Goal: Information Seeking & Learning: Learn about a topic

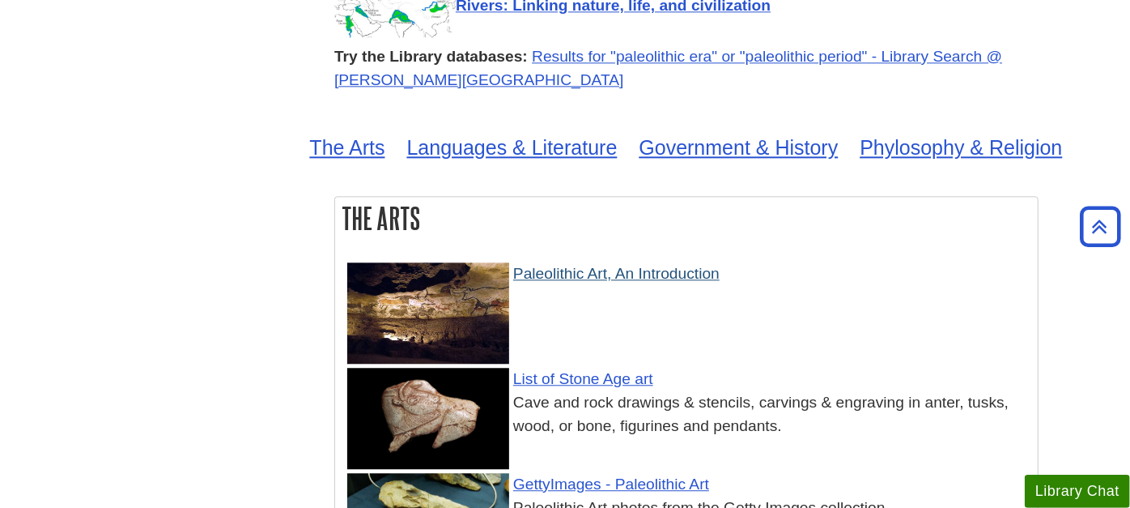
scroll to position [2391, 0]
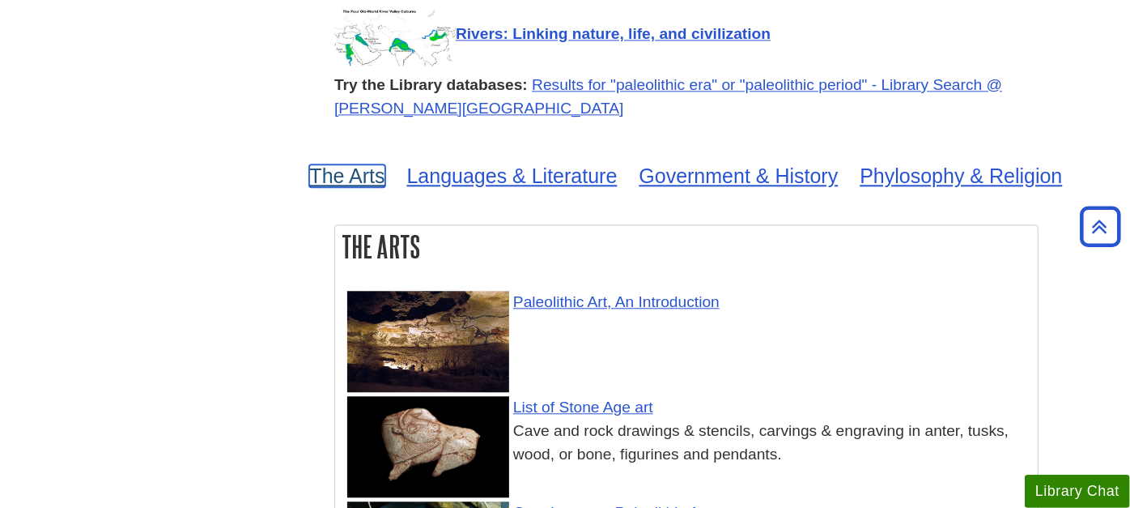
click at [342, 164] on link "The Arts" at bounding box center [346, 175] width 75 height 23
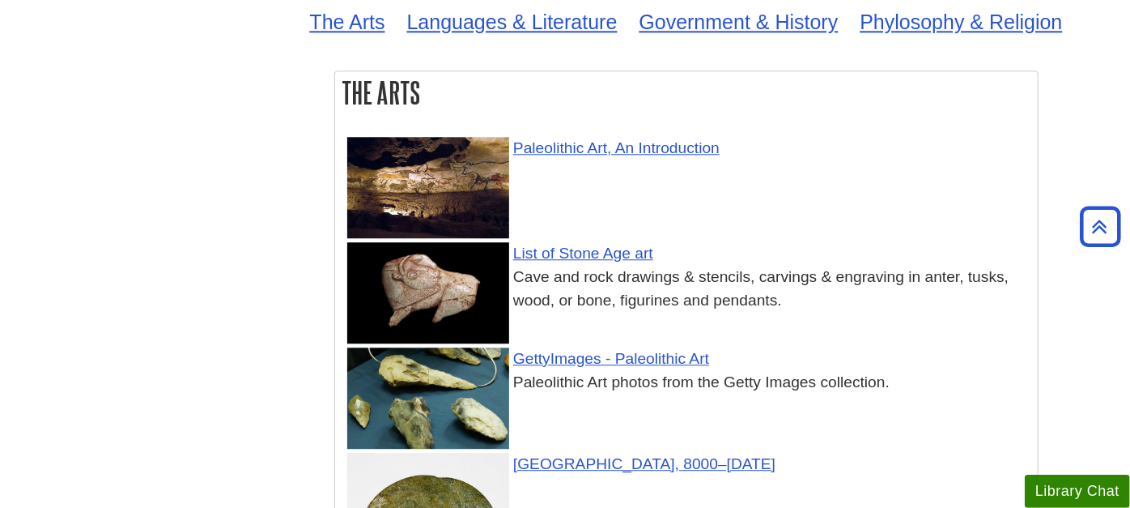
scroll to position [2481, 0]
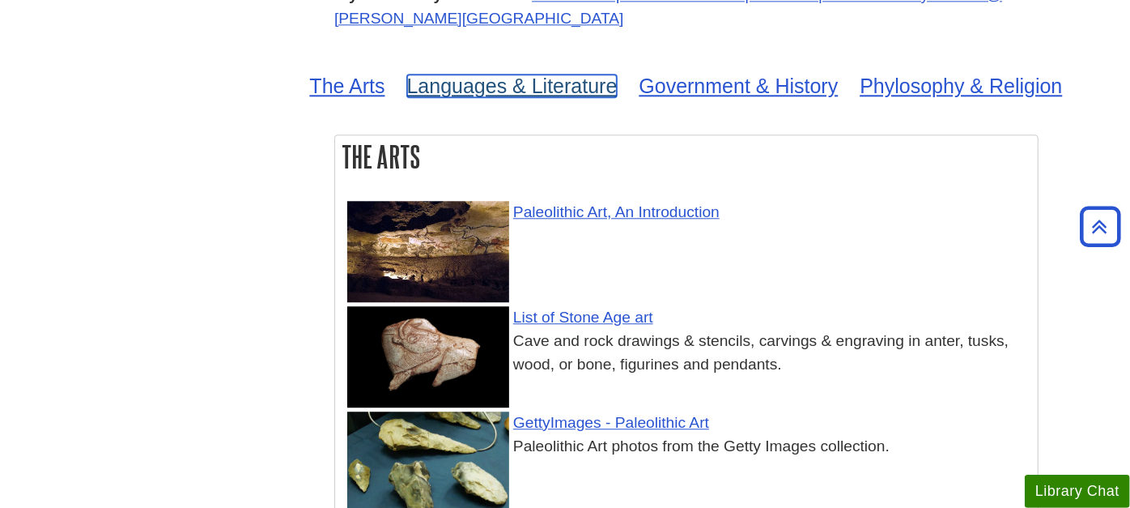
click at [533, 74] on link "Languages & Literature" at bounding box center [512, 85] width 210 height 23
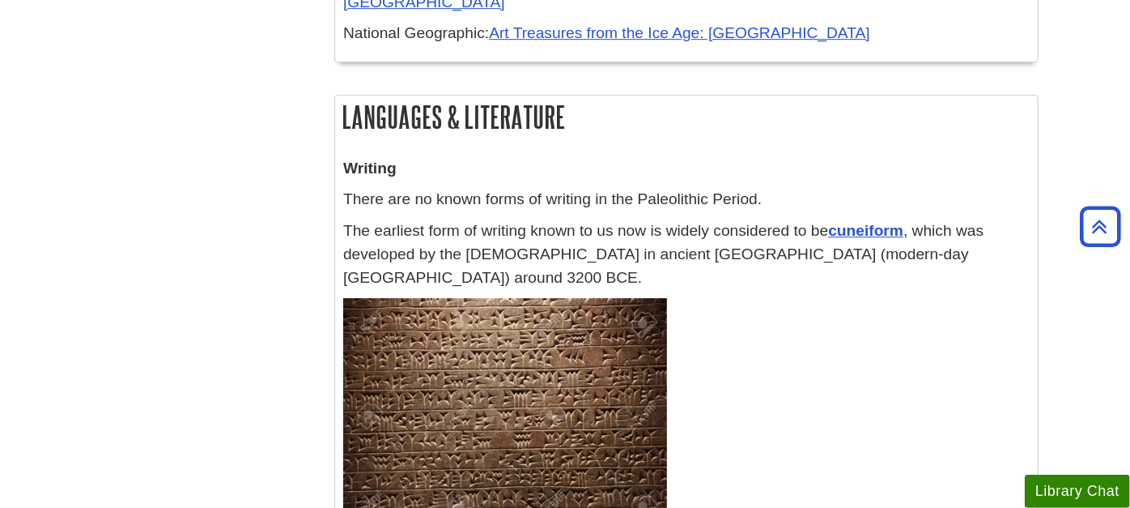
scroll to position [2481, 0]
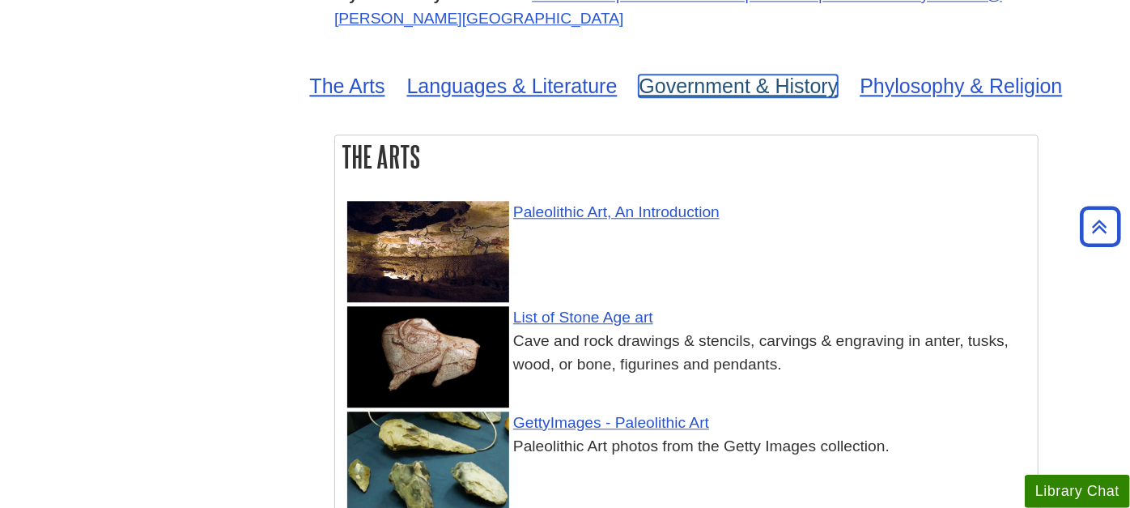
click at [767, 74] on link "Government & History" at bounding box center [738, 85] width 199 height 23
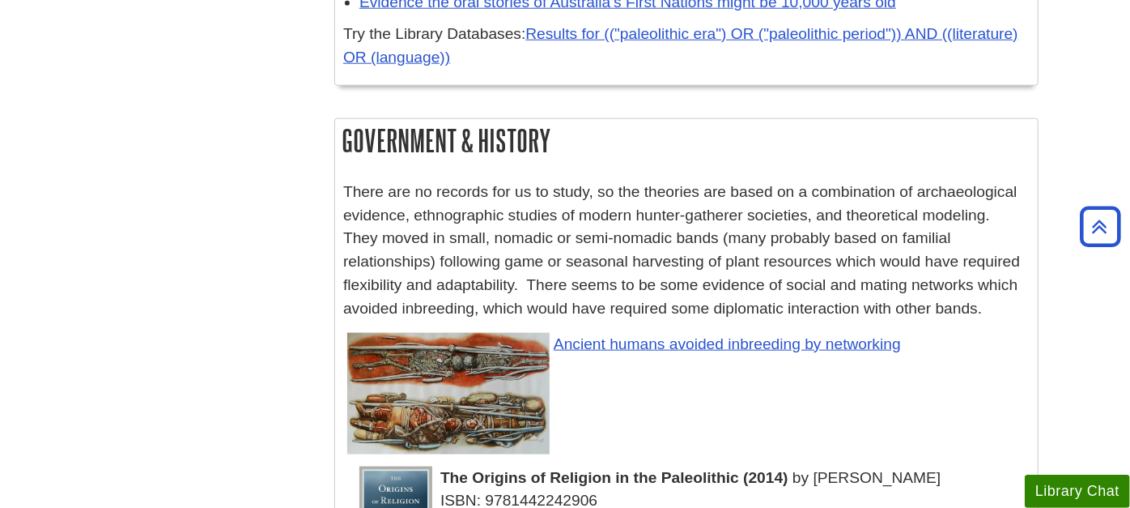
scroll to position [2481, 0]
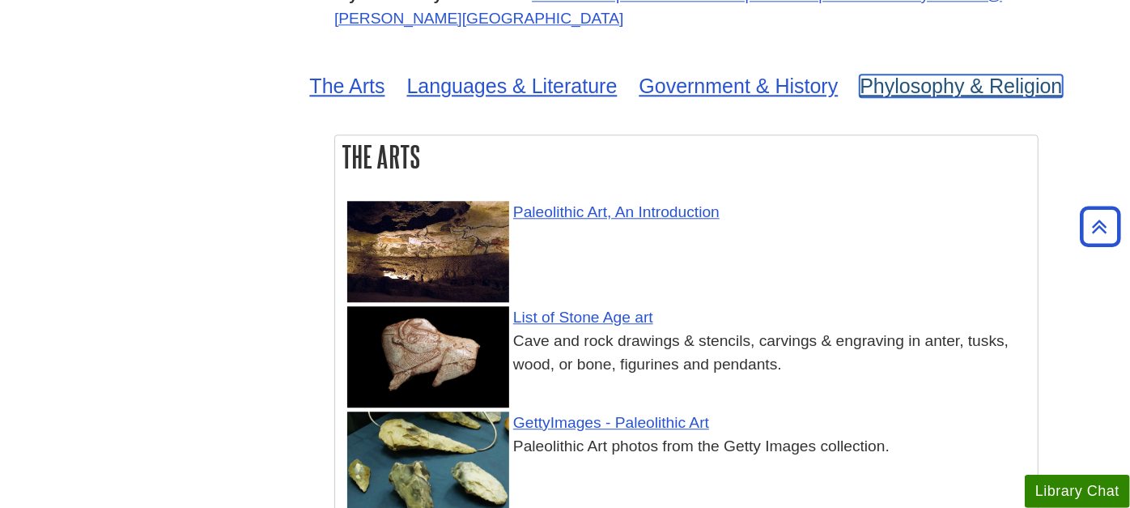
click at [922, 74] on link "Phylosophy & Religion" at bounding box center [961, 85] width 202 height 23
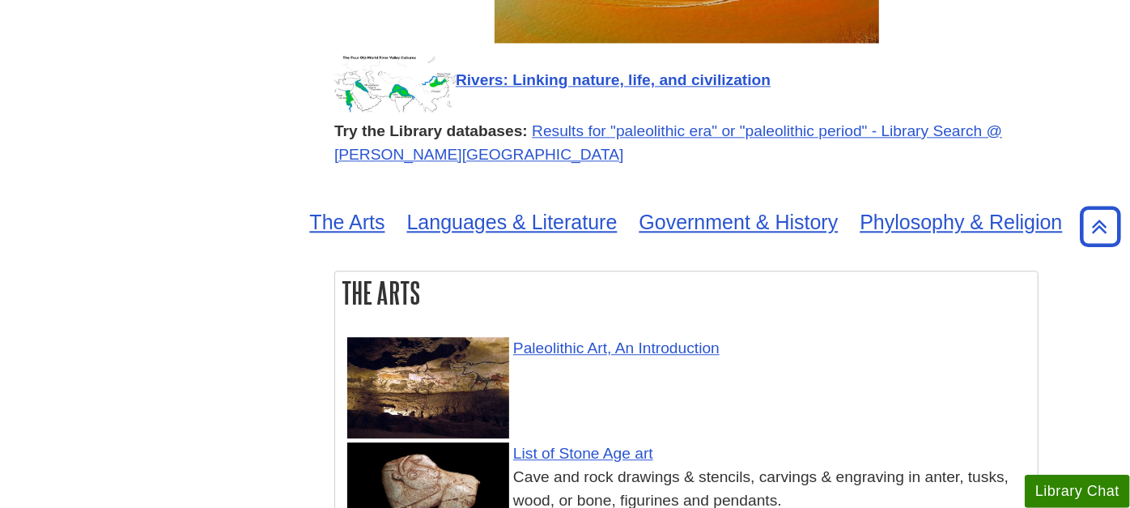
scroll to position [2317, 0]
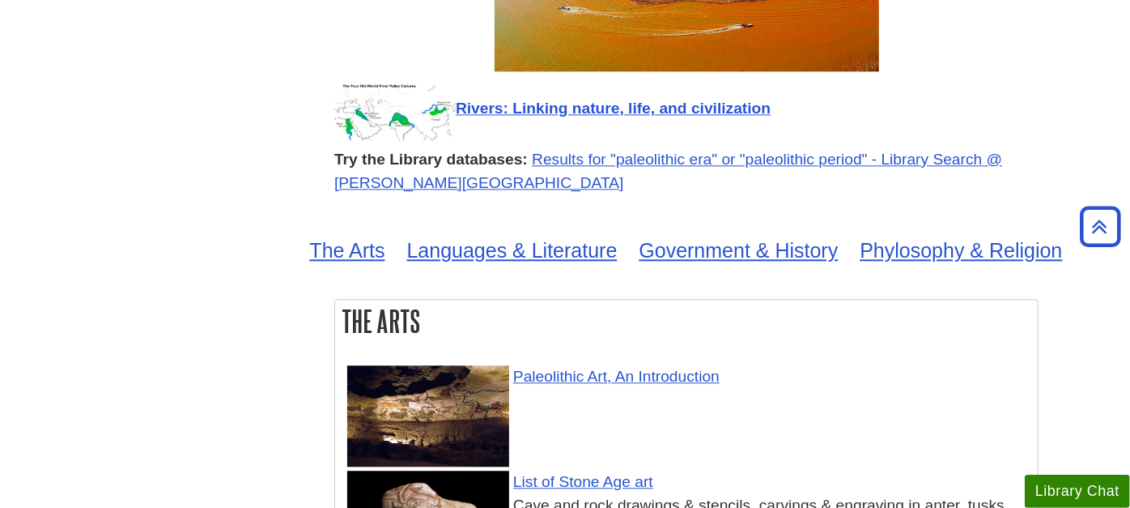
drag, startPoint x: 9, startPoint y: 1, endPoint x: 552, endPoint y: 221, distance: 586.1
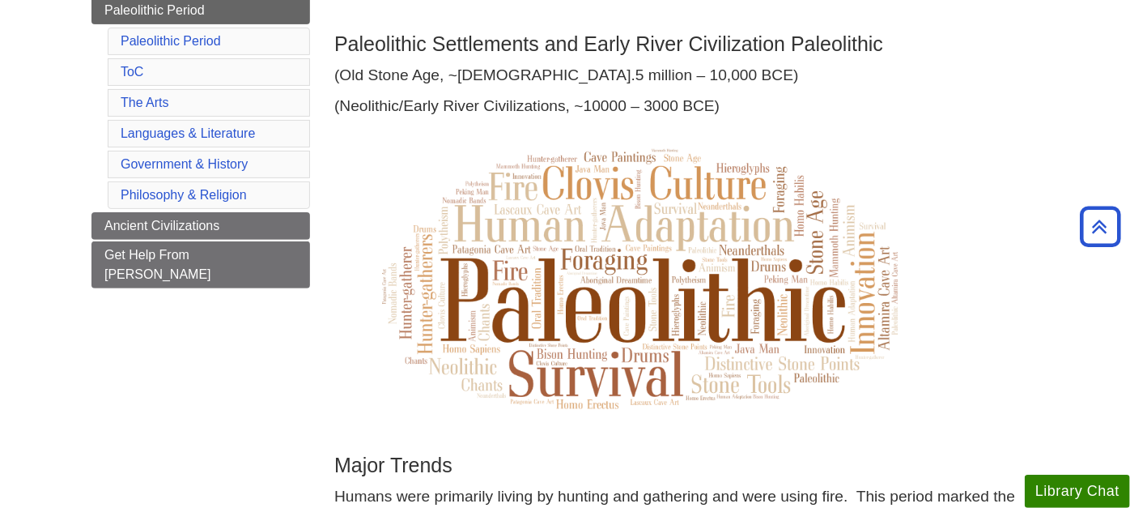
scroll to position [90, 0]
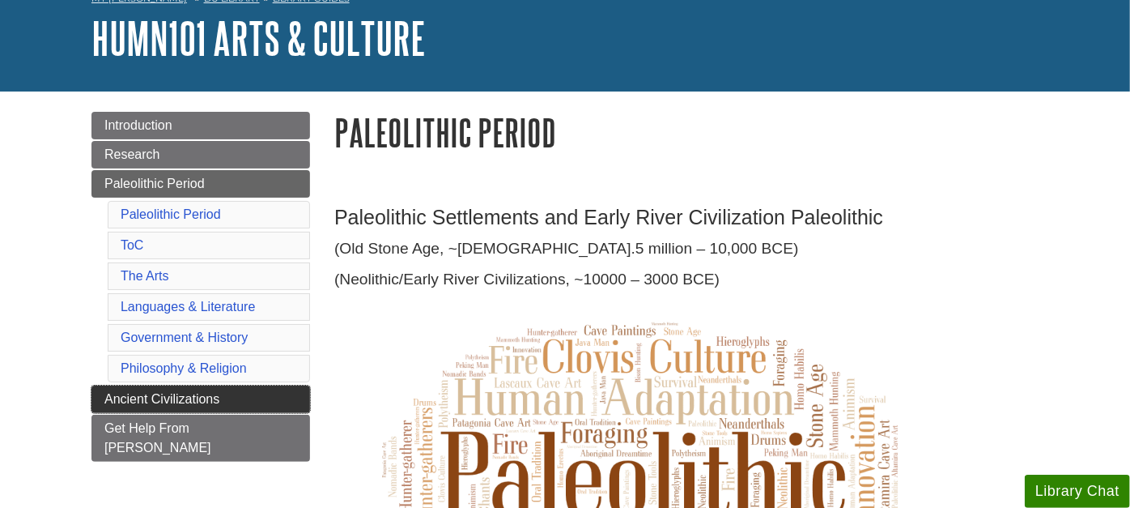
click at [142, 393] on span "Ancient Civilizations" at bounding box center [161, 399] width 115 height 14
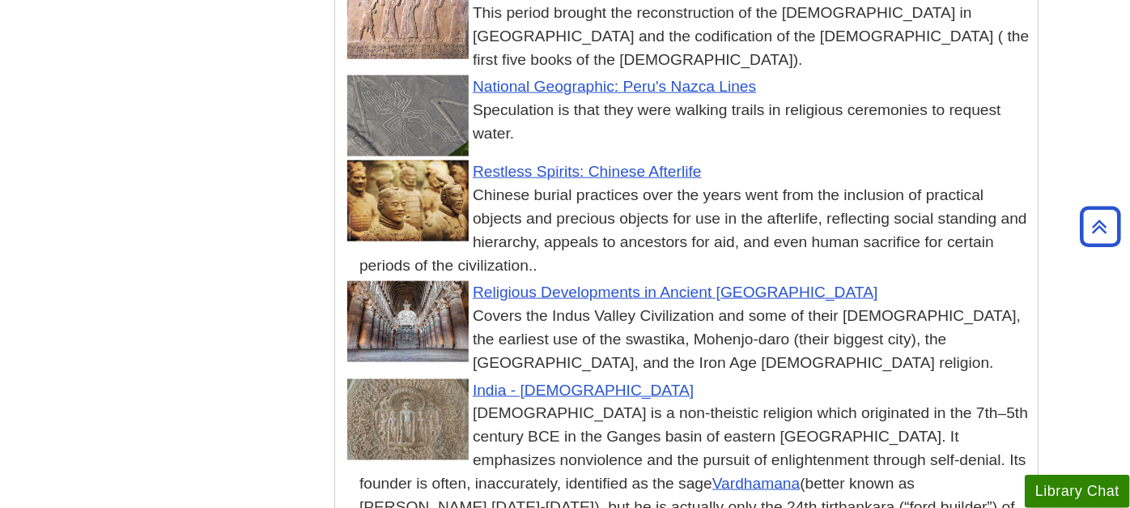
scroll to position [12780, 0]
